Goal: Task Accomplishment & Management: Use online tool/utility

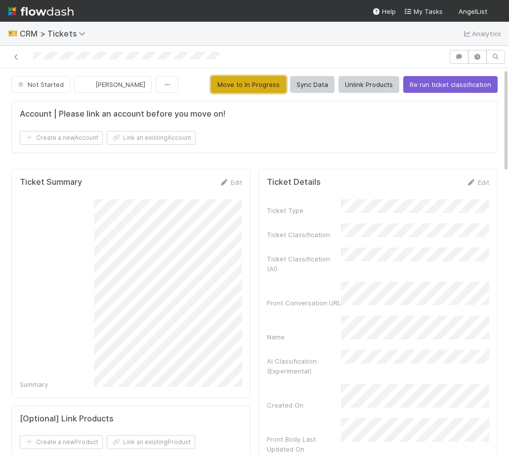
click at [252, 82] on button "Move to In Progress" at bounding box center [248, 84] width 75 height 17
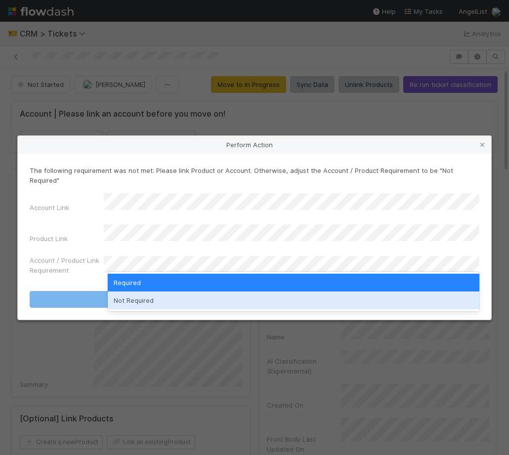
click at [182, 300] on div "Not Required" at bounding box center [293, 300] width 371 height 18
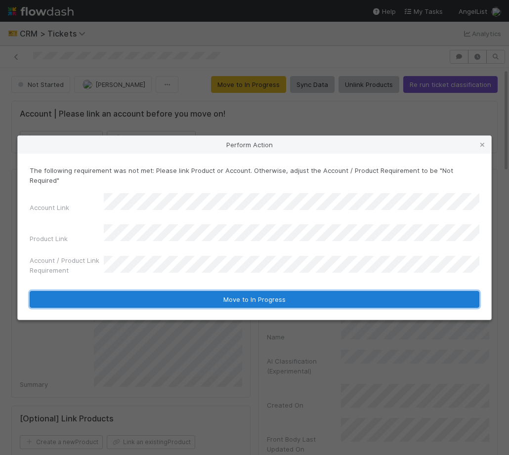
click at [188, 291] on button "Move to In Progress" at bounding box center [254, 299] width 449 height 17
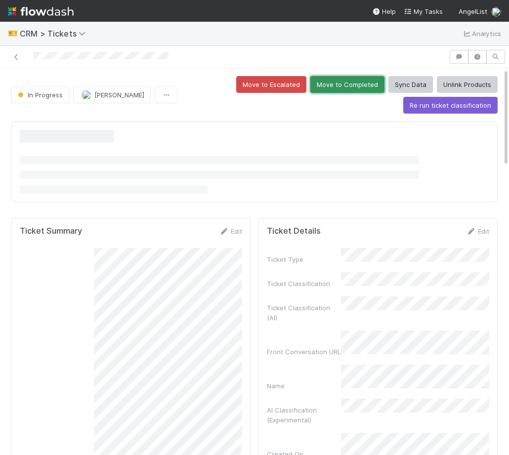
click at [326, 89] on button "Move to Completed" at bounding box center [347, 84] width 74 height 17
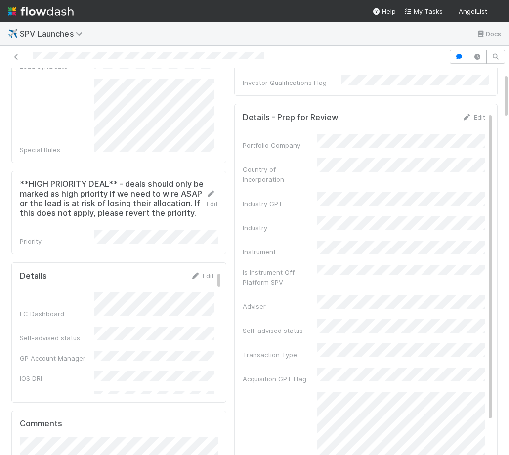
scroll to position [91, 0]
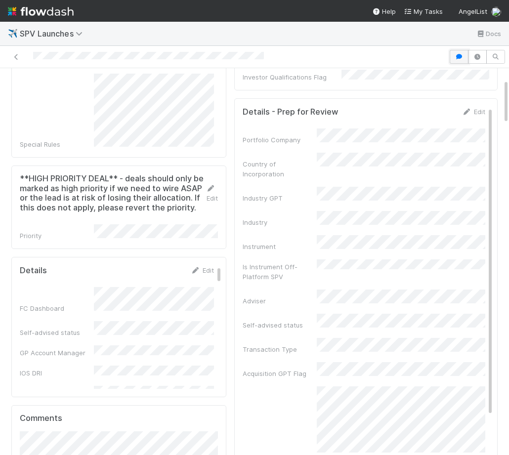
click at [454, 54] on icon "button" at bounding box center [459, 57] width 10 height 6
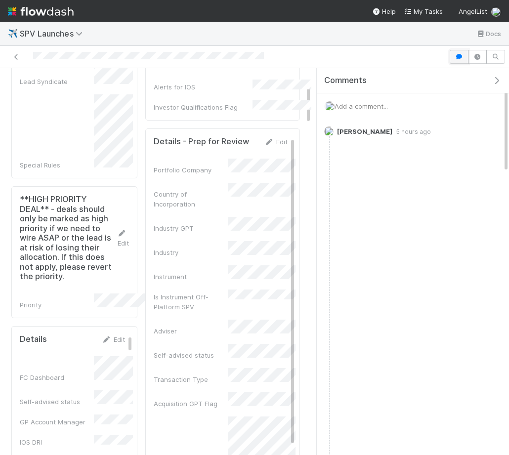
scroll to position [171, 0]
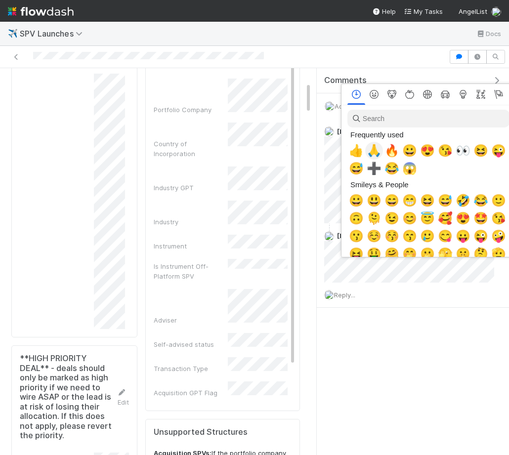
click at [373, 147] on span "🙏" at bounding box center [373, 151] width 15 height 14
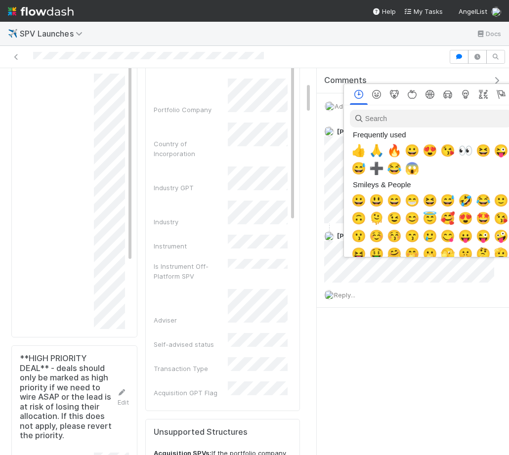
click at [346, 296] on div at bounding box center [254, 227] width 509 height 455
click at [341, 290] on div at bounding box center [254, 227] width 509 height 455
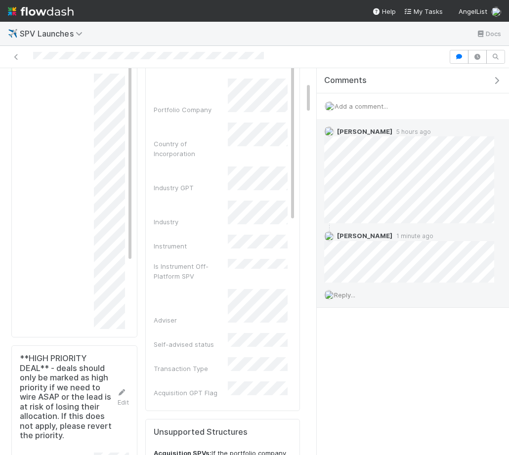
click at [353, 292] on span "Reply..." at bounding box center [344, 295] width 21 height 8
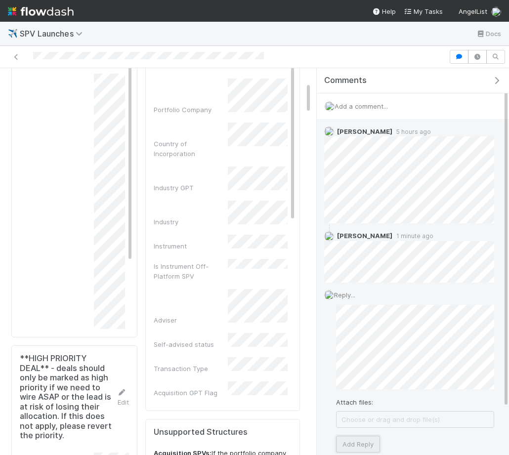
click at [357, 450] on button "Add Reply" at bounding box center [358, 443] width 44 height 17
